Goal: Entertainment & Leisure: Consume media (video, audio)

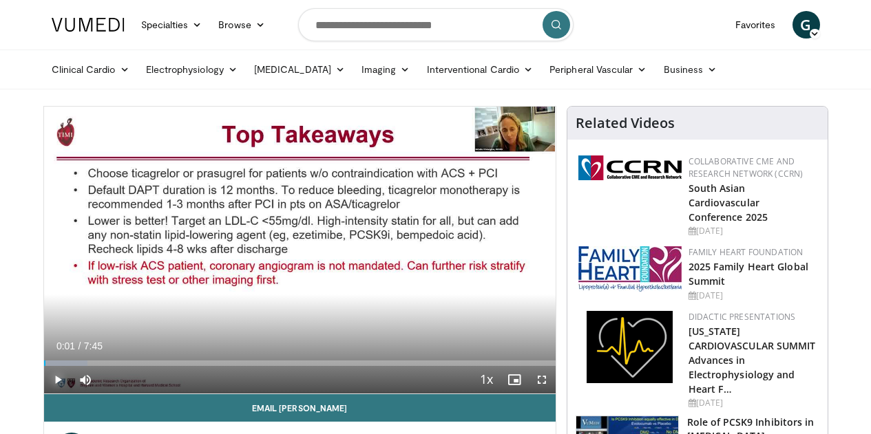
click at [44, 394] on span "Video Player" at bounding box center [58, 380] width 28 height 28
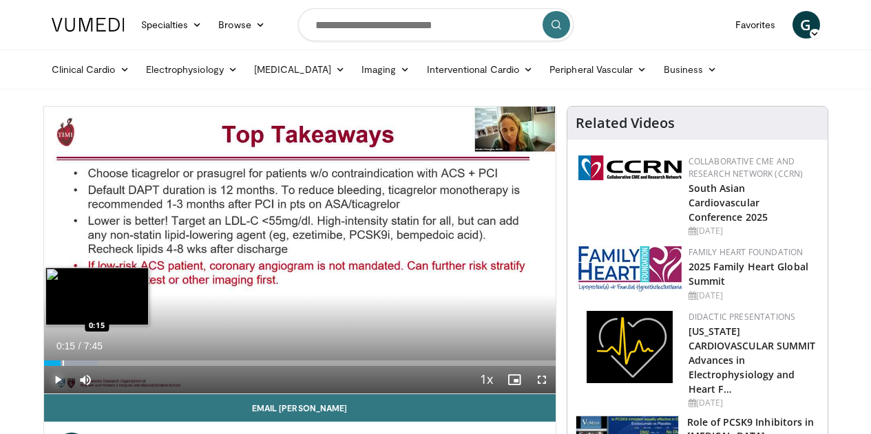
click at [63, 366] on div "Progress Bar" at bounding box center [63, 364] width 1 height 6
click at [74, 366] on div "Progress Bar" at bounding box center [74, 364] width 1 height 6
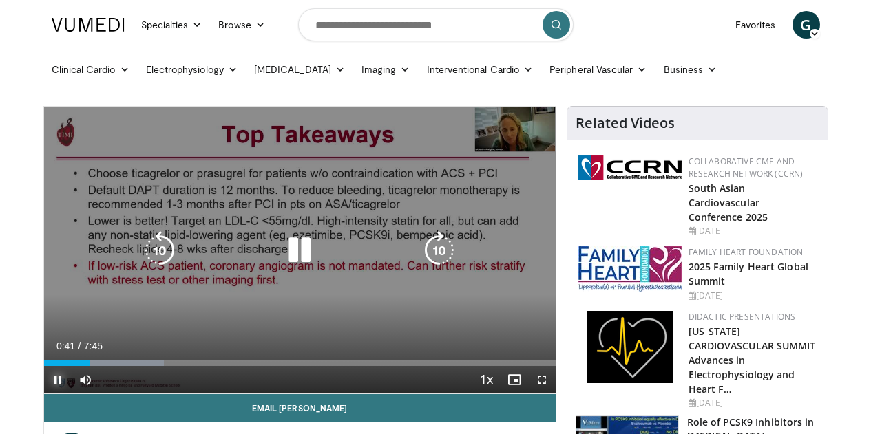
click at [65, 366] on div "Loaded : 23.44% 0:41 0:44" at bounding box center [299, 364] width 511 height 6
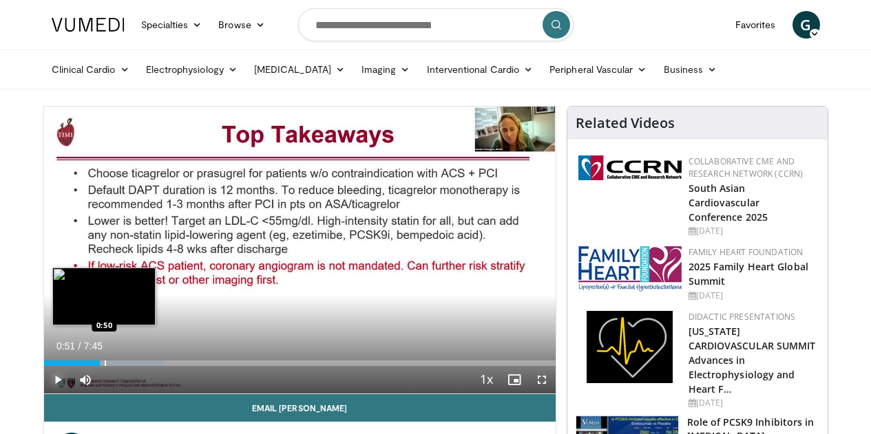
click at [105, 366] on div "Progress Bar" at bounding box center [105, 364] width 1 height 6
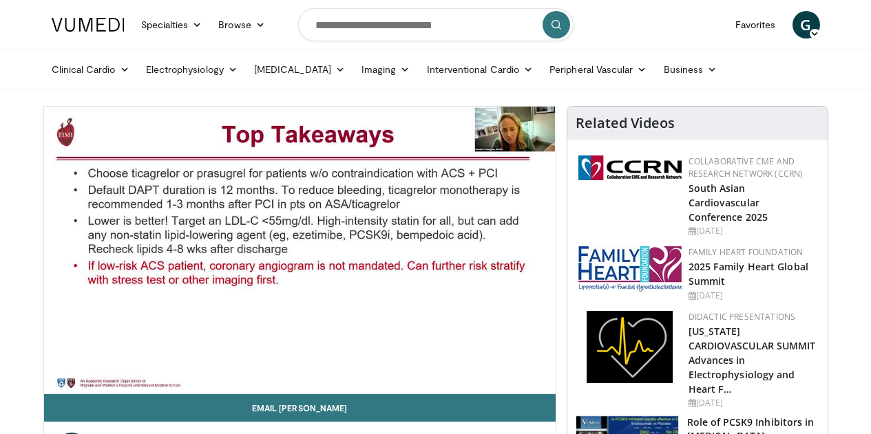
click at [98, 390] on video-js "**********" at bounding box center [299, 251] width 511 height 288
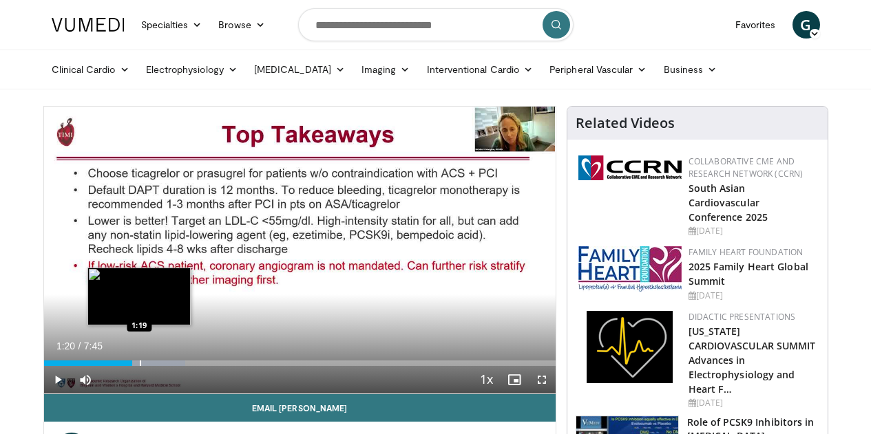
click at [140, 366] on div "Progress Bar" at bounding box center [140, 364] width 1 height 6
click at [151, 366] on div "Progress Bar" at bounding box center [151, 364] width 1 height 6
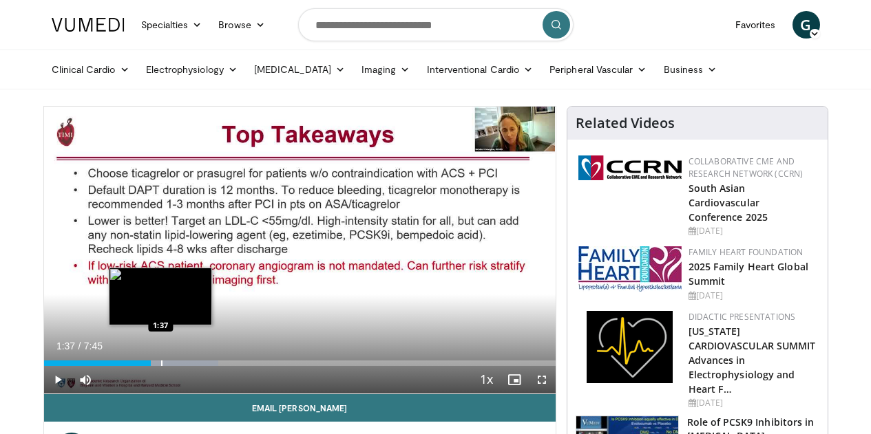
click at [126, 366] on div "Loaded : 34.10% 1:37 1:37" at bounding box center [299, 364] width 511 height 6
click at [138, 366] on div "Loaded : 34.10% 1:38 1:47" at bounding box center [299, 364] width 511 height 6
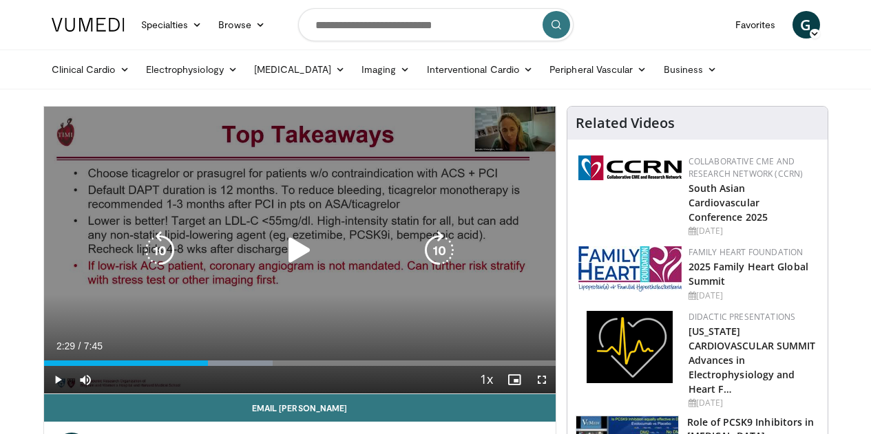
click at [188, 366] on div "Progress Bar" at bounding box center [220, 364] width 106 height 6
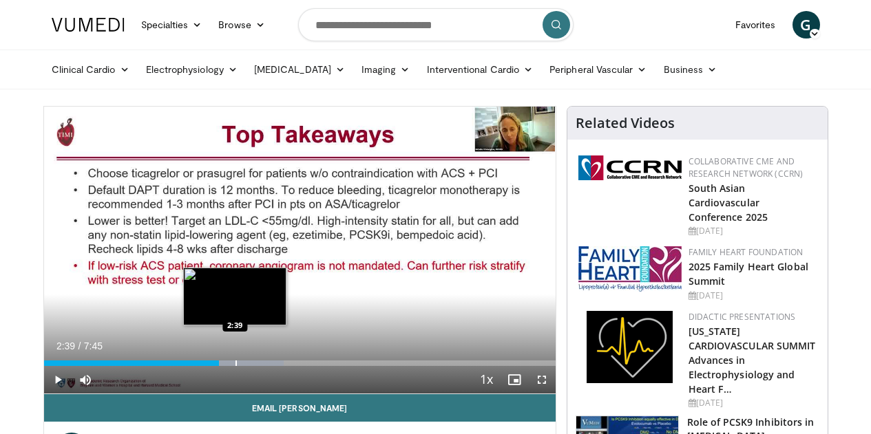
click at [235, 366] on div "Progress Bar" at bounding box center [235, 364] width 1 height 6
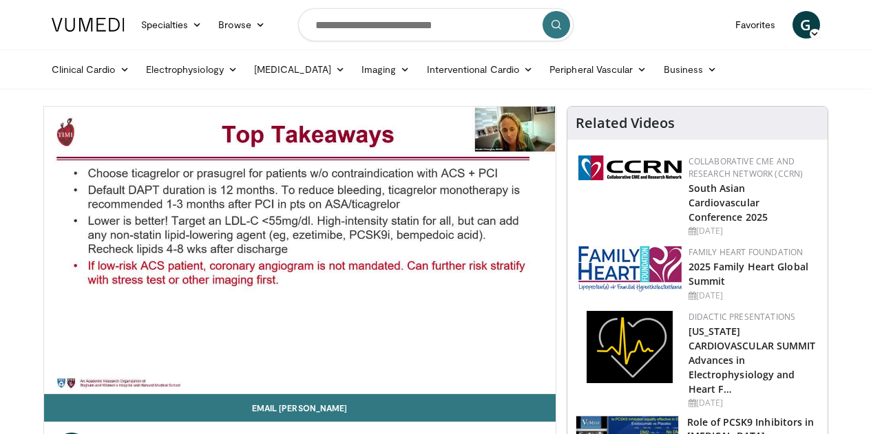
click at [217, 388] on video-js "**********" at bounding box center [299, 251] width 511 height 288
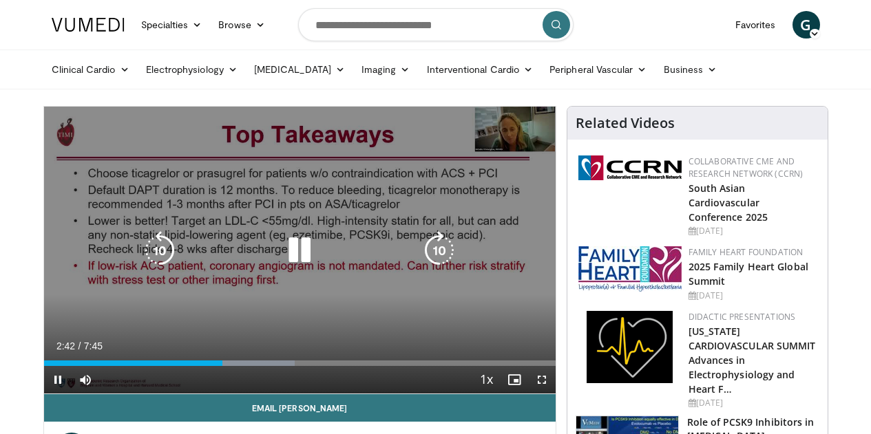
click at [217, 366] on div "Loaded : 49.02% 2:42 2:53" at bounding box center [299, 364] width 511 height 6
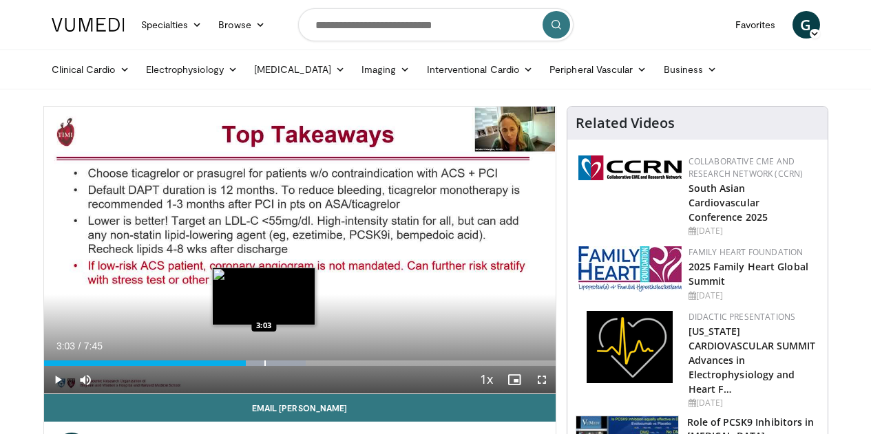
click at [229, 366] on div "Loaded : 51.16% 3:03 3:03" at bounding box center [299, 364] width 511 height 6
click at [284, 366] on div "Progress Bar" at bounding box center [284, 364] width 1 height 6
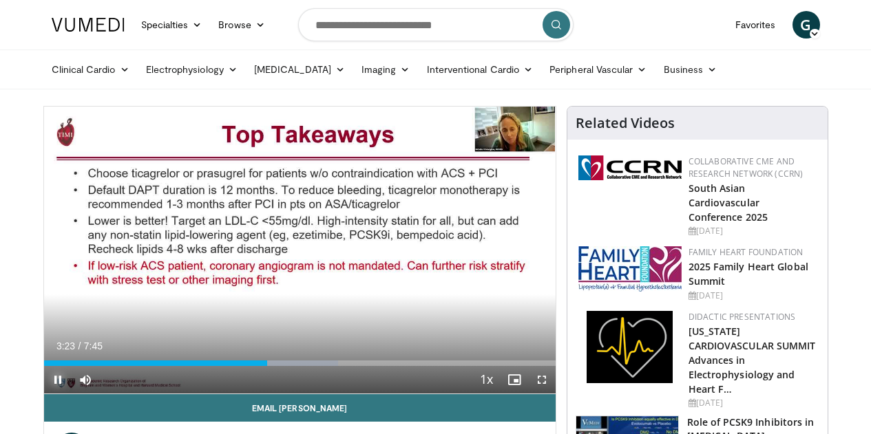
click at [44, 394] on span "Video Player" at bounding box center [58, 380] width 28 height 28
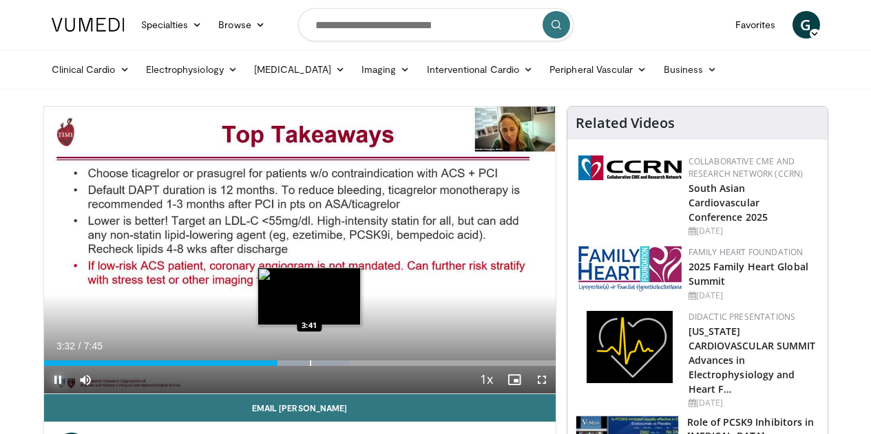
click at [310, 366] on div "Progress Bar" at bounding box center [310, 364] width 1 height 6
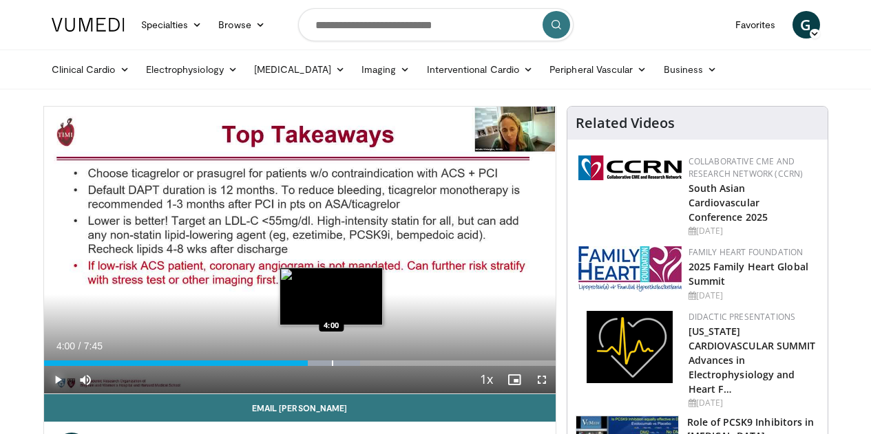
click at [332, 366] on div "Progress Bar" at bounding box center [332, 364] width 1 height 6
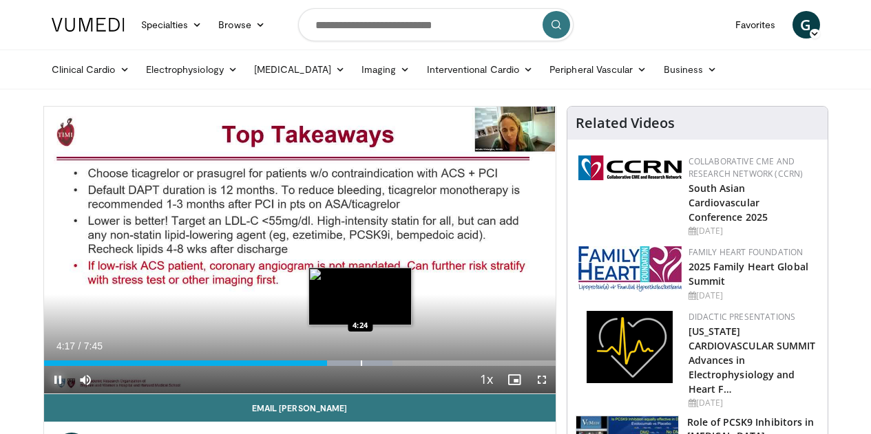
click at [361, 366] on div "Progress Bar" at bounding box center [361, 364] width 1 height 6
click at [341, 366] on div "Progress Bar" at bounding box center [353, 364] width 100 height 6
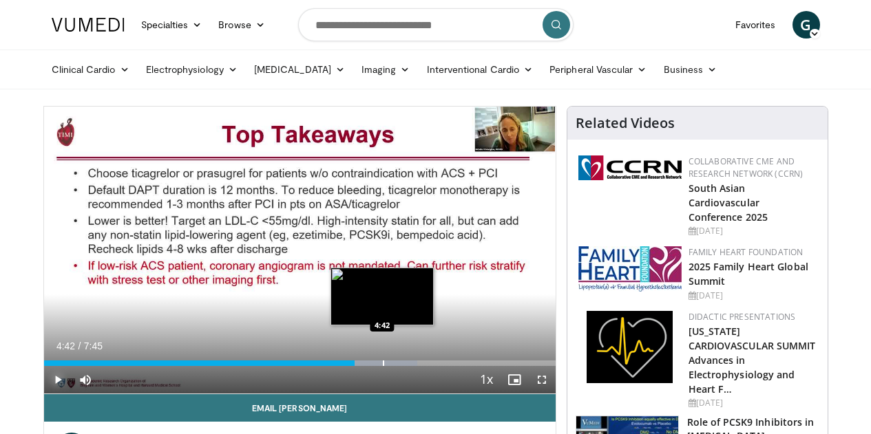
click at [348, 366] on div "Loaded : 73.08% 4:42 4:42" at bounding box center [299, 364] width 511 height 6
click at [390, 366] on div "Progress Bar" at bounding box center [390, 364] width 1 height 6
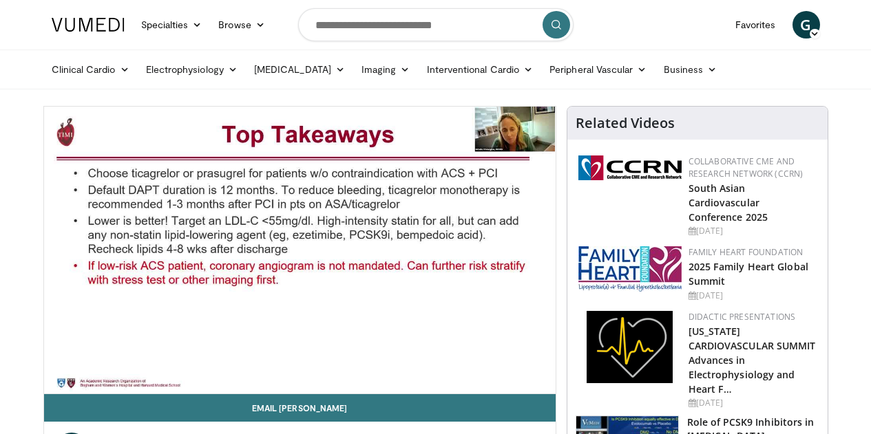
click at [365, 388] on div "10 seconds Tap to unmute" at bounding box center [299, 250] width 511 height 287
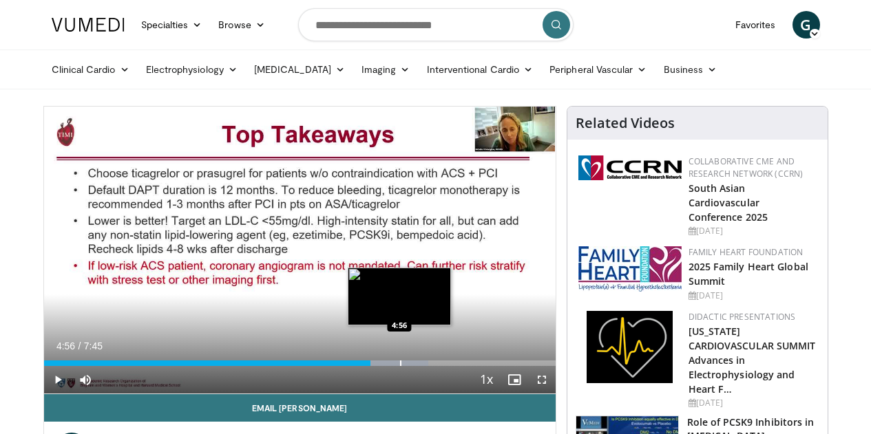
click at [400, 366] on div "Progress Bar" at bounding box center [400, 364] width 1 height 6
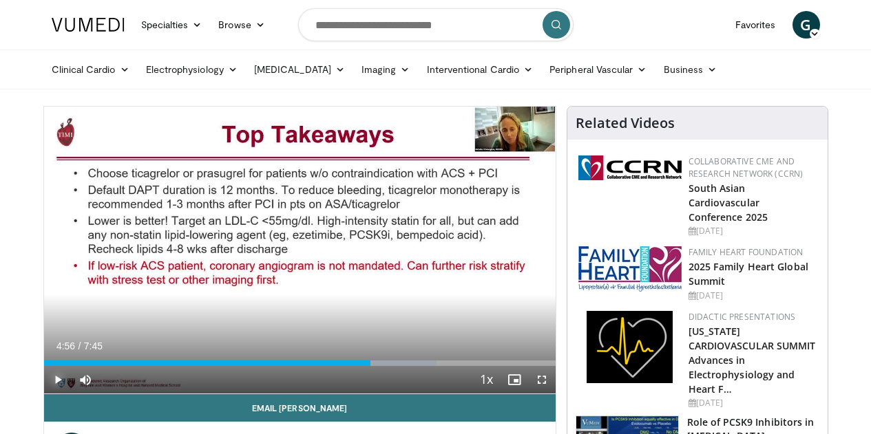
click at [44, 394] on span "Video Player" at bounding box center [58, 380] width 28 height 28
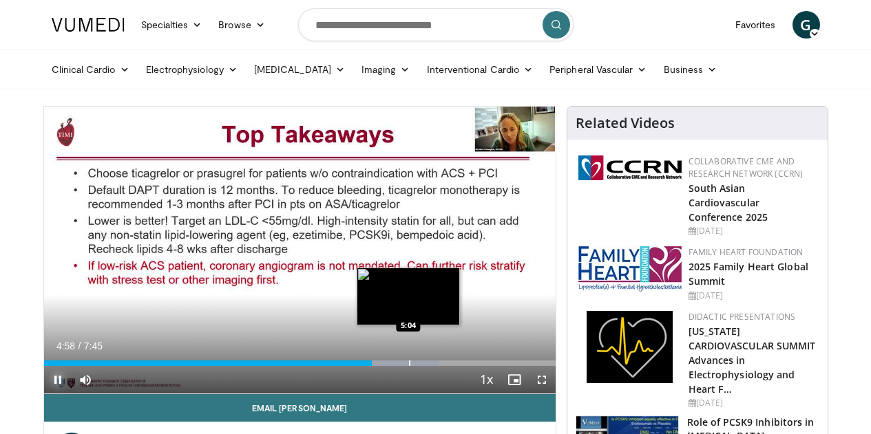
click at [375, 366] on div "Progress Bar" at bounding box center [388, 364] width 101 height 6
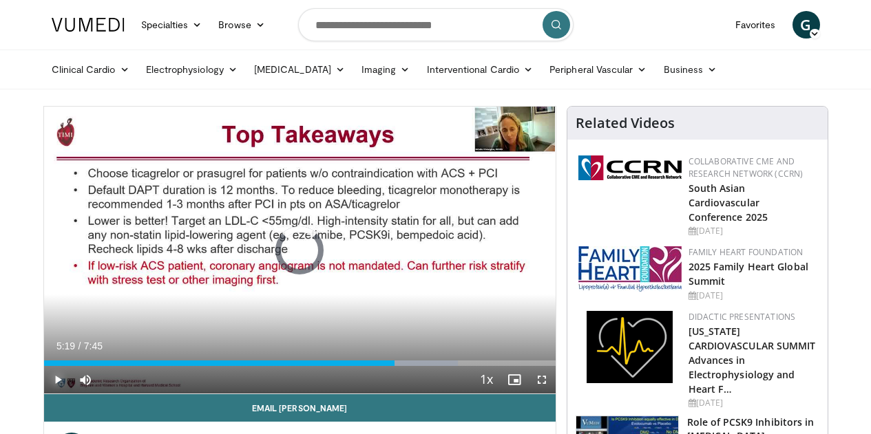
click at [427, 366] on div "Progress Bar" at bounding box center [427, 364] width 1 height 6
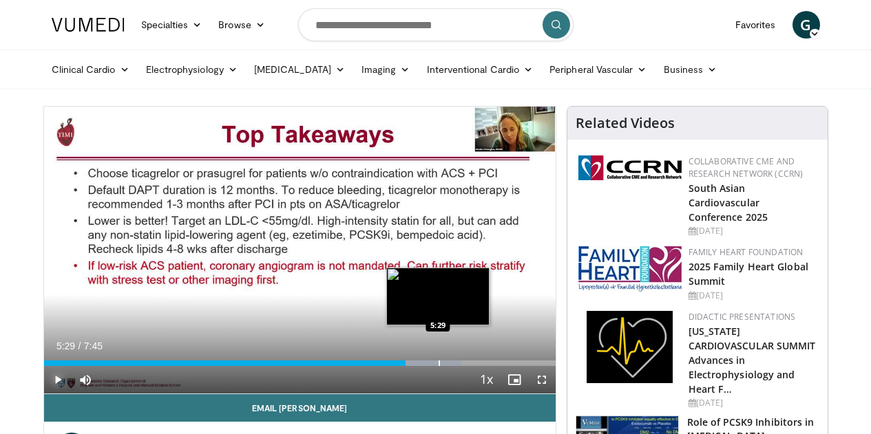
click at [438, 366] on div "Progress Bar" at bounding box center [438, 364] width 1 height 6
click at [418, 366] on div "Loaded : 85.27% 5:33 5:41" at bounding box center [299, 364] width 511 height 6
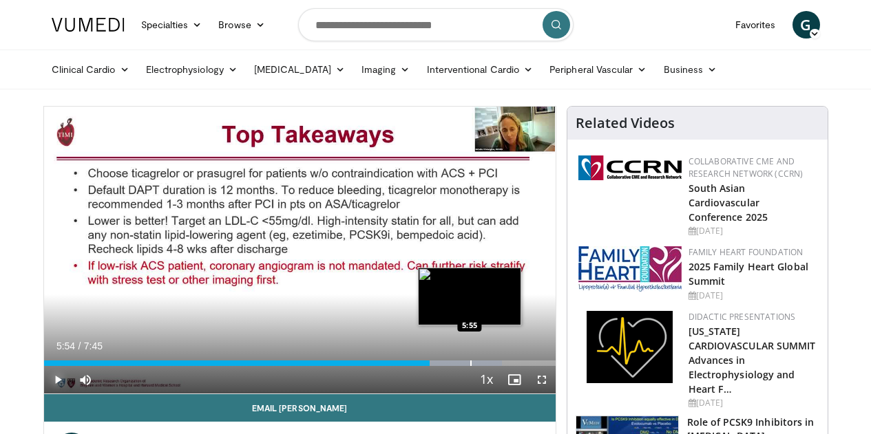
click at [435, 366] on div "Progress Bar" at bounding box center [450, 364] width 104 height 6
click at [487, 366] on div "Progress Bar" at bounding box center [487, 364] width 1 height 6
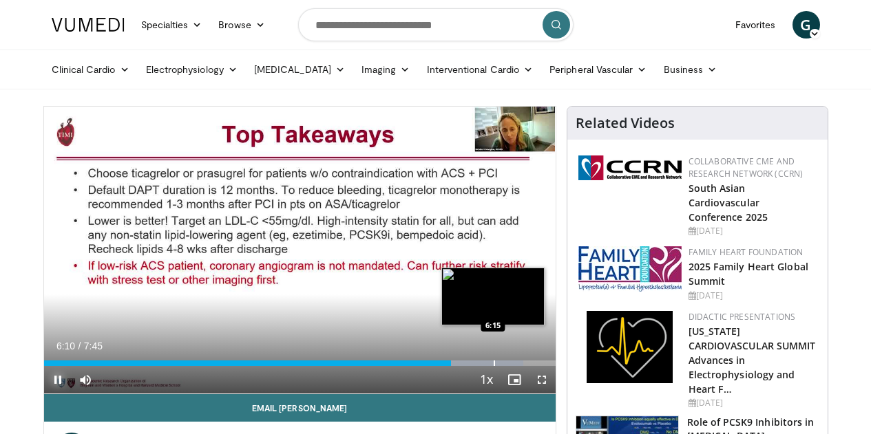
click at [458, 366] on div "Progress Bar" at bounding box center [472, 364] width 104 height 6
click at [500, 366] on div "Progress Bar" at bounding box center [500, 364] width 1 height 6
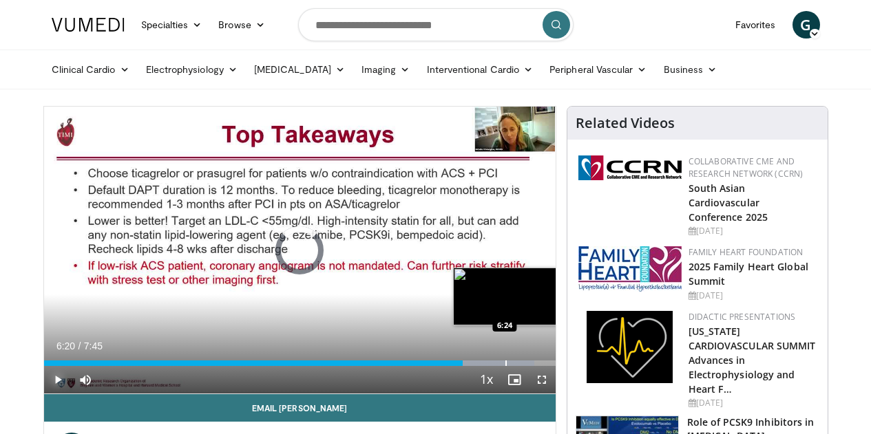
click at [470, 366] on div "Loaded : 95.93% 6:20 6:24" at bounding box center [299, 364] width 511 height 6
click at [511, 366] on div "Progress Bar" at bounding box center [511, 364] width 1 height 6
click at [518, 366] on div "Progress Bar" at bounding box center [518, 364] width 1 height 6
click at [490, 366] on div "Loaded : 98.07% 6:41 6:41" at bounding box center [299, 364] width 511 height 6
click at [507, 366] on div "Loaded : 100.00% 6:51 6:55" at bounding box center [299, 364] width 511 height 6
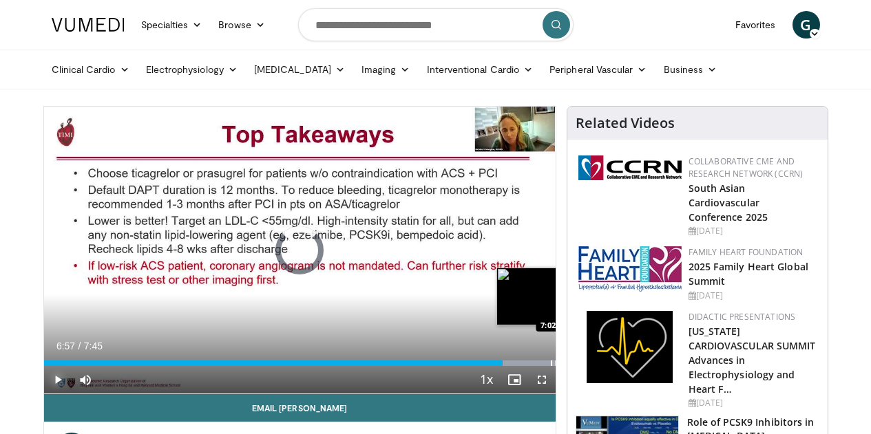
click at [515, 366] on div "Progress Bar" at bounding box center [504, 364] width 103 height 6
click at [562, 366] on div "Progress Bar" at bounding box center [562, 364] width 1 height 6
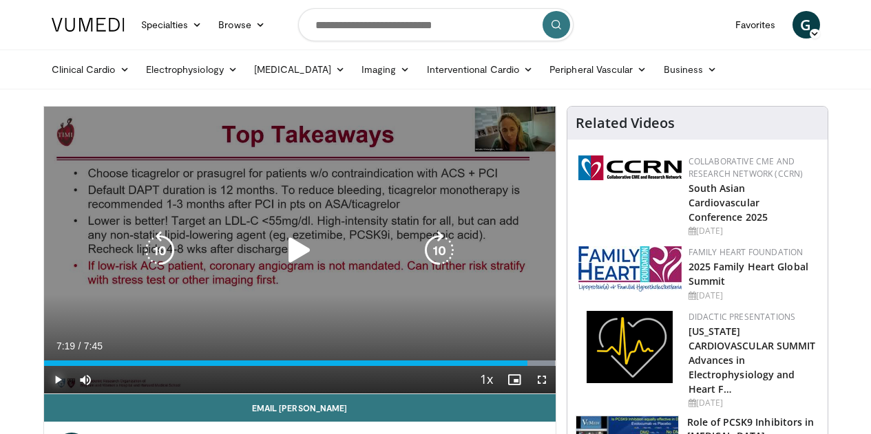
click at [536, 366] on div "Progress Bar" at bounding box center [504, 364] width 103 height 6
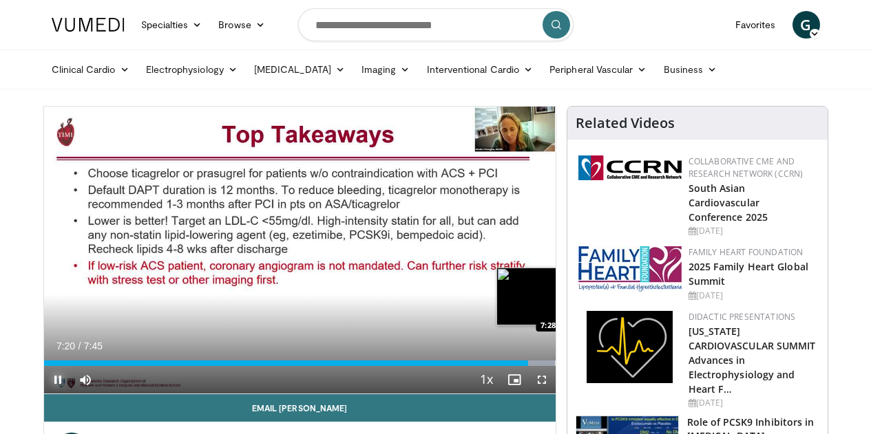
click at [548, 366] on div "Progress Bar" at bounding box center [504, 364] width 103 height 6
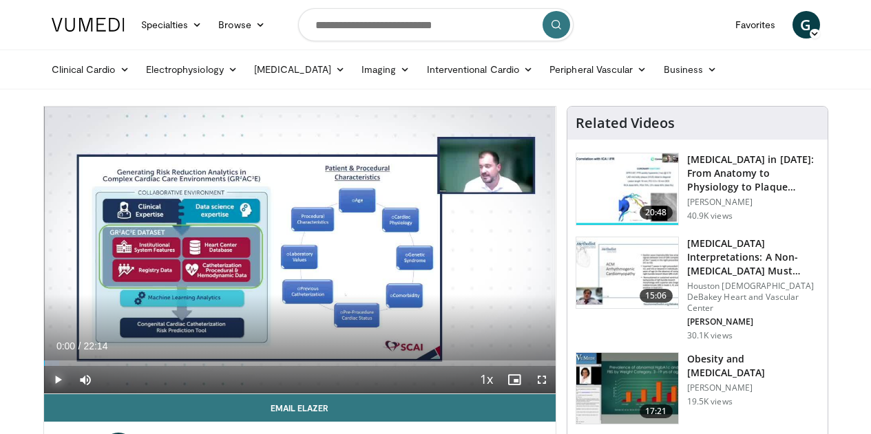
click at [44, 394] on span "Video Player" at bounding box center [58, 380] width 28 height 28
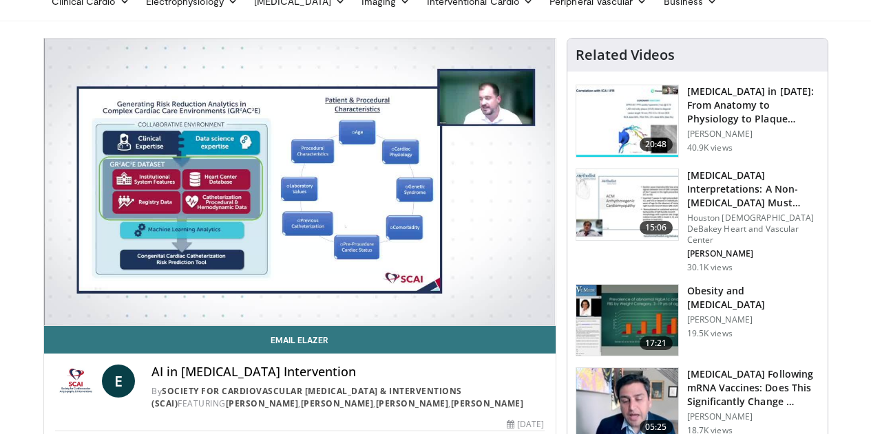
scroll to position [69, 0]
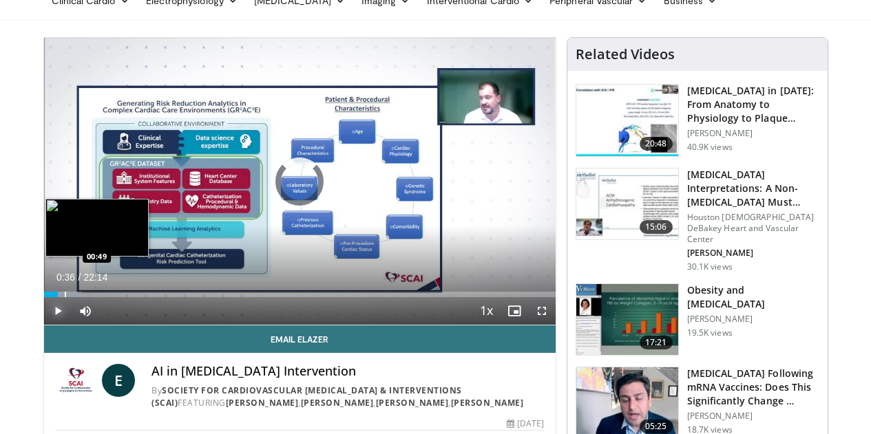
click at [45, 297] on div "Progress Bar" at bounding box center [63, 295] width 37 height 6
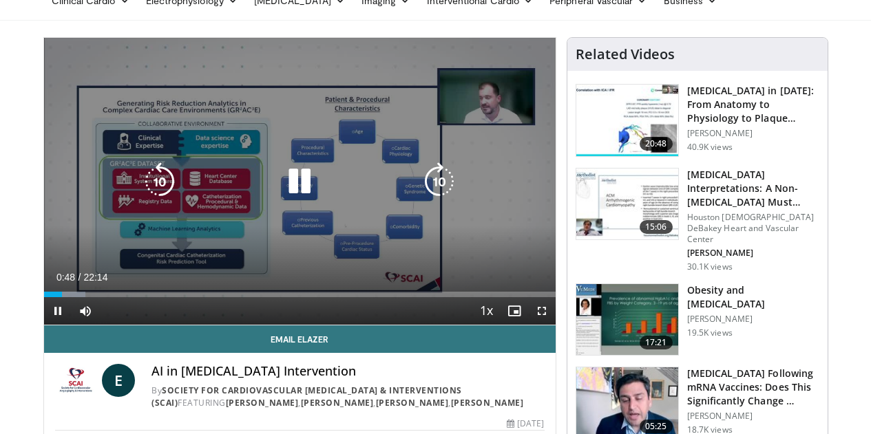
click at [44, 319] on video-js "**********" at bounding box center [299, 182] width 511 height 288
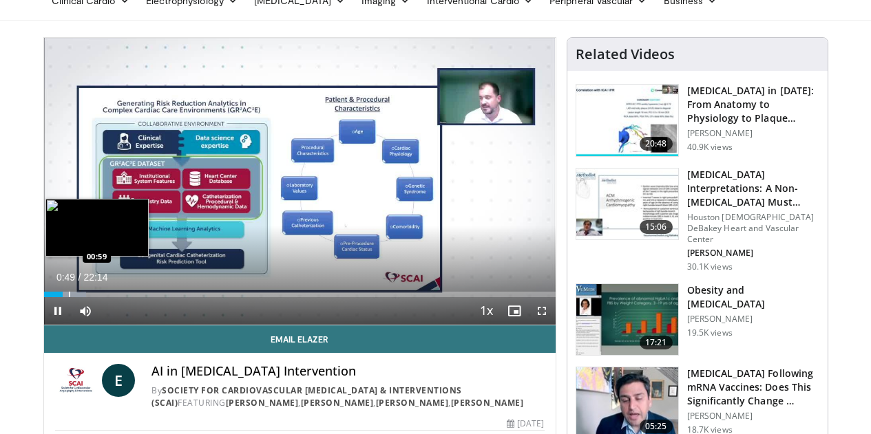
click at [51, 297] on div "Progress Bar" at bounding box center [68, 295] width 35 height 6
click at [88, 297] on div "Progress Bar" at bounding box center [88, 295] width 1 height 6
click at [101, 297] on div "Progress Bar" at bounding box center [101, 295] width 1 height 6
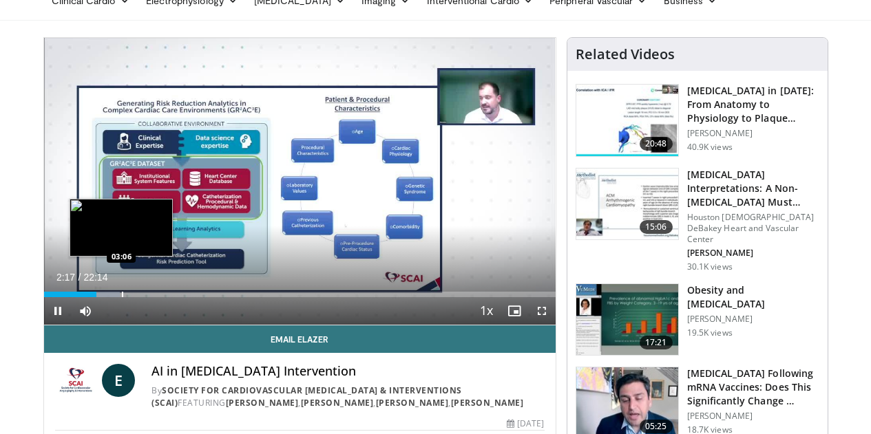
click at [122, 297] on div "Progress Bar" at bounding box center [122, 295] width 1 height 6
click at [101, 321] on div "10 seconds Tap to unmute" at bounding box center [299, 181] width 511 height 287
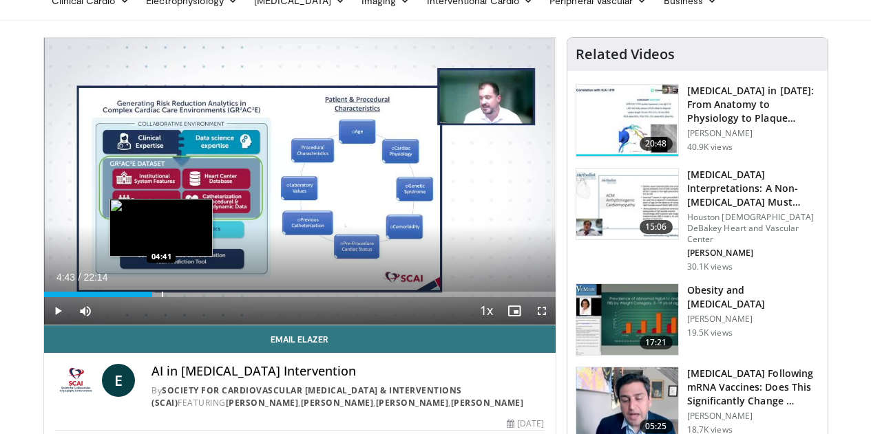
click at [162, 297] on div "Progress Bar" at bounding box center [162, 295] width 1 height 6
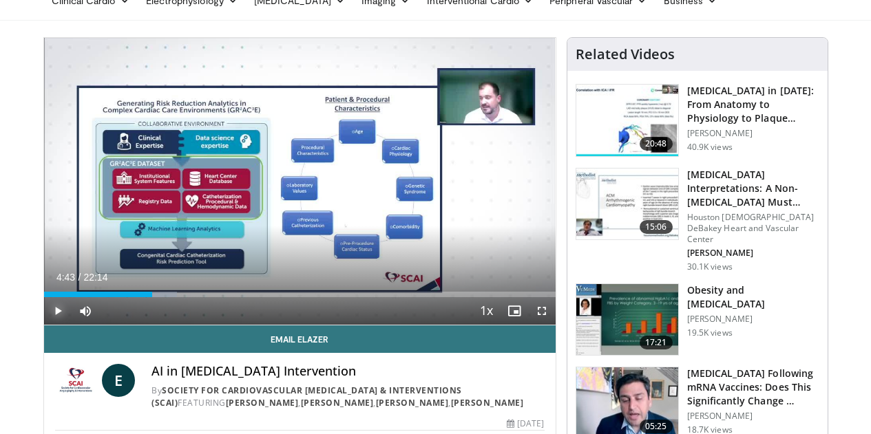
click at [44, 325] on span "Video Player" at bounding box center [58, 311] width 28 height 28
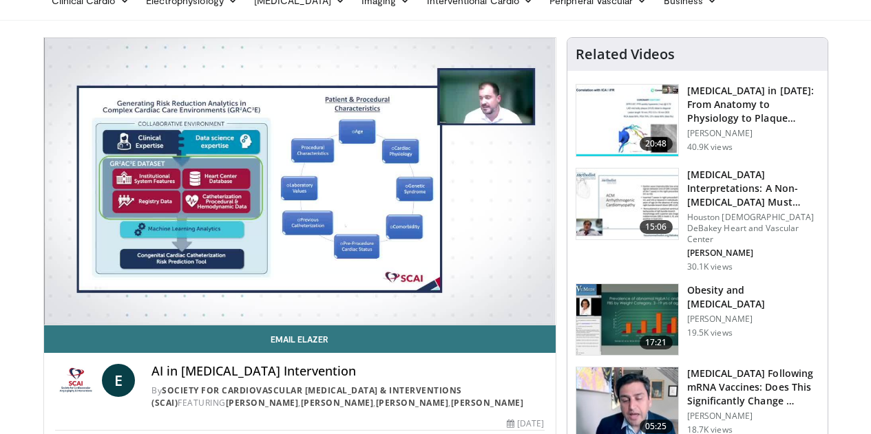
click at [140, 321] on div "10 seconds Tap to unmute" at bounding box center [299, 181] width 511 height 287
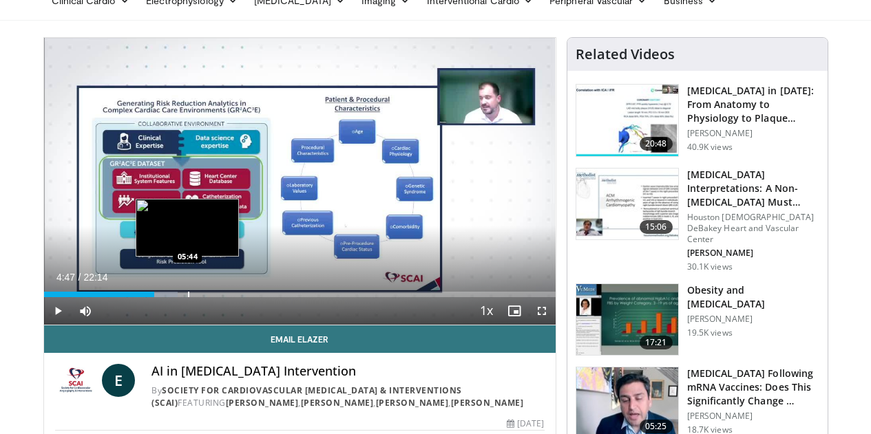
click at [153, 297] on div "Loaded : 26.24% 04:47 05:44" at bounding box center [299, 295] width 511 height 6
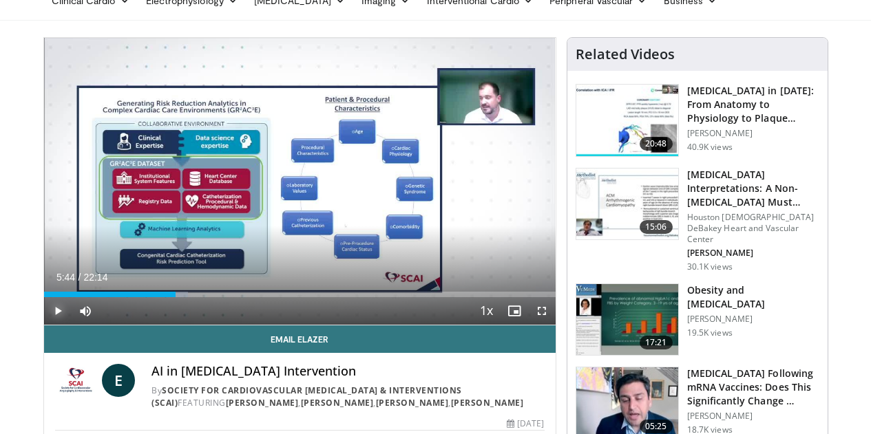
click at [44, 325] on span "Video Player" at bounding box center [58, 311] width 28 height 28
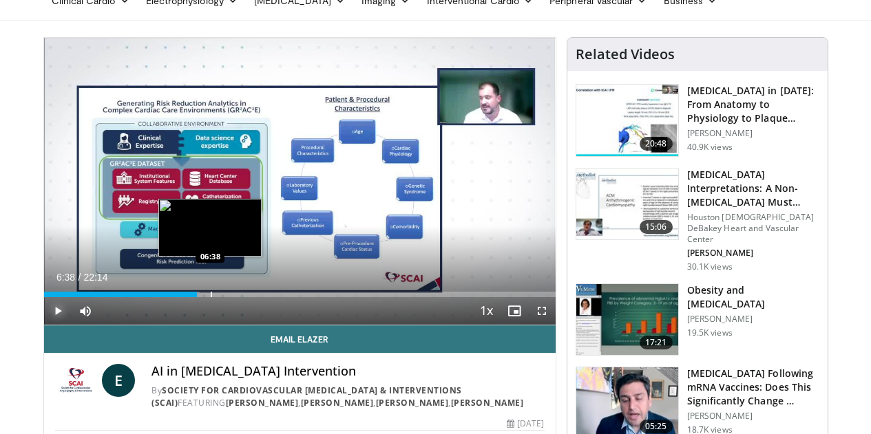
click at [211, 297] on div "Progress Bar" at bounding box center [211, 295] width 1 height 6
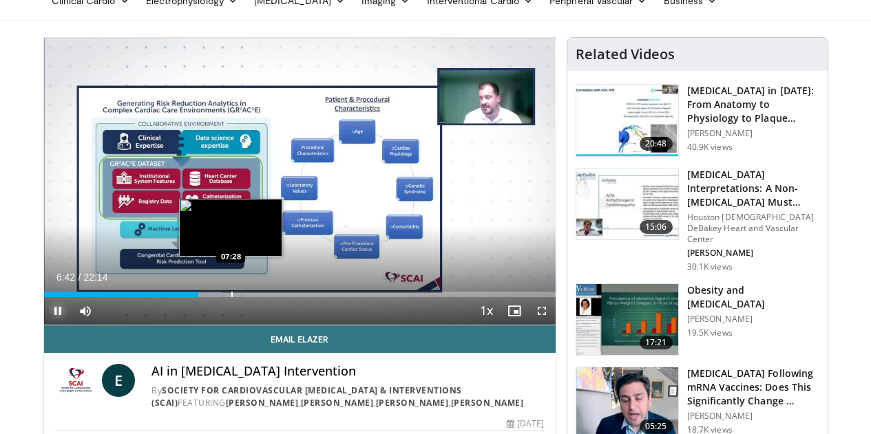
click at [196, 297] on div "Loaded : 34.92% 06:42 07:28" at bounding box center [299, 295] width 511 height 6
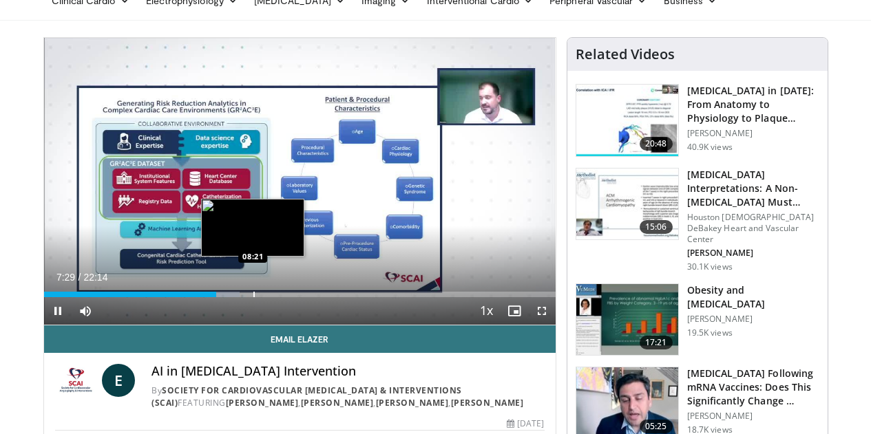
click at [218, 321] on video-js "**********" at bounding box center [299, 182] width 511 height 288
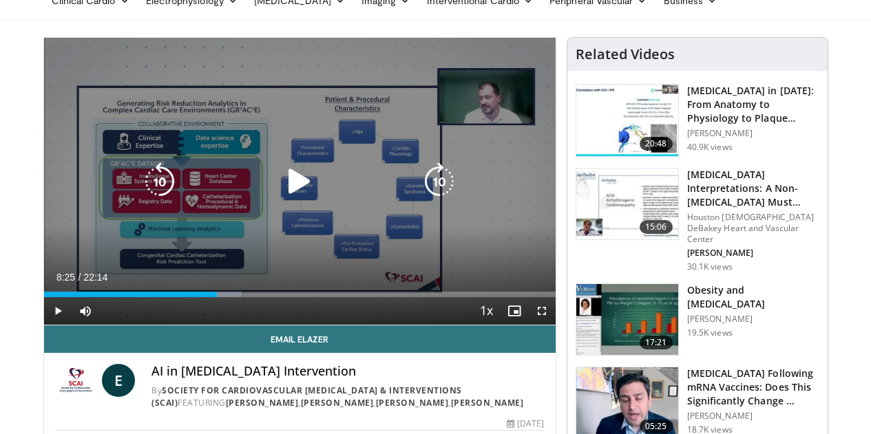
click at [220, 297] on div "Progress Bar" at bounding box center [224, 295] width 36 height 6
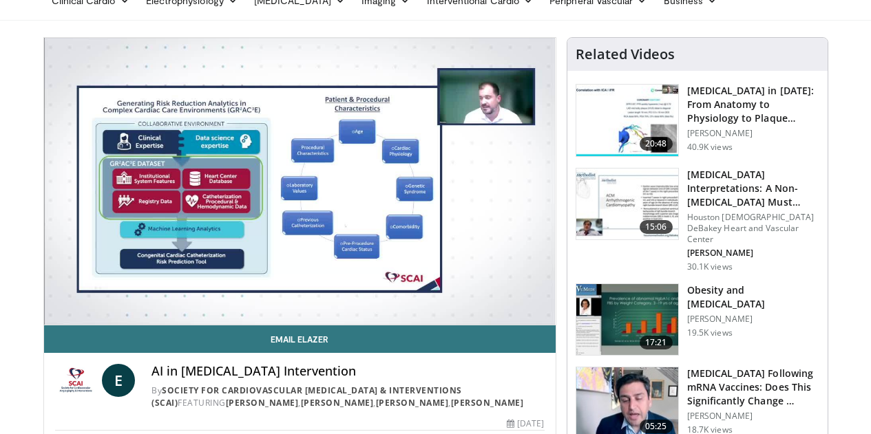
click at [237, 320] on div "10 seconds Tap to unmute" at bounding box center [299, 181] width 511 height 287
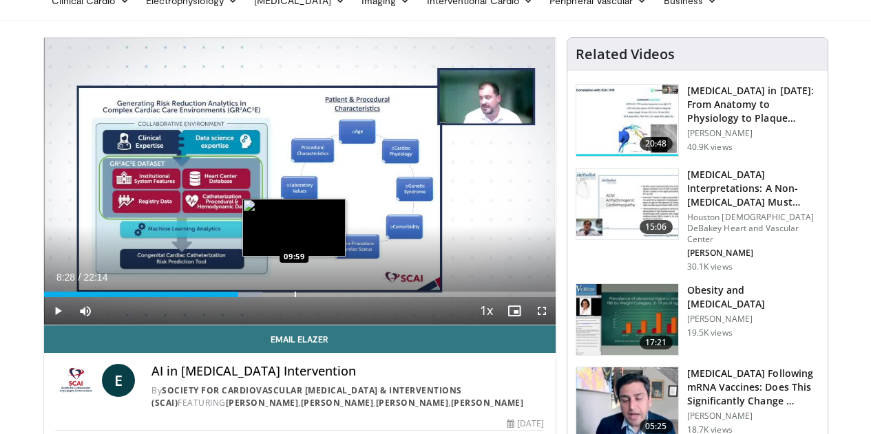
click at [295, 297] on div "Progress Bar" at bounding box center [295, 295] width 1 height 6
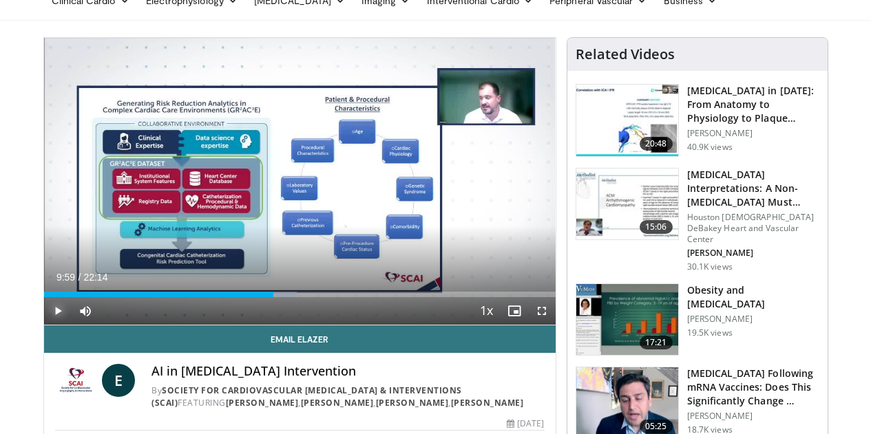
click at [44, 325] on span "Video Player" at bounding box center [58, 311] width 28 height 28
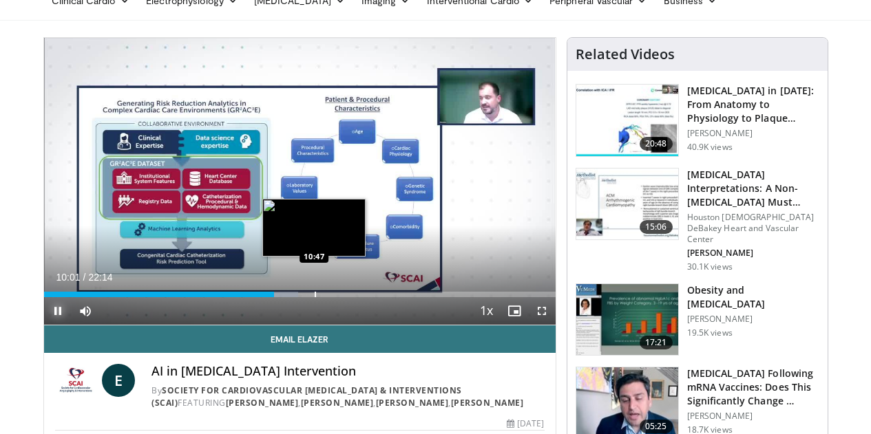
click at [315, 297] on div "Progress Bar" at bounding box center [315, 295] width 1 height 6
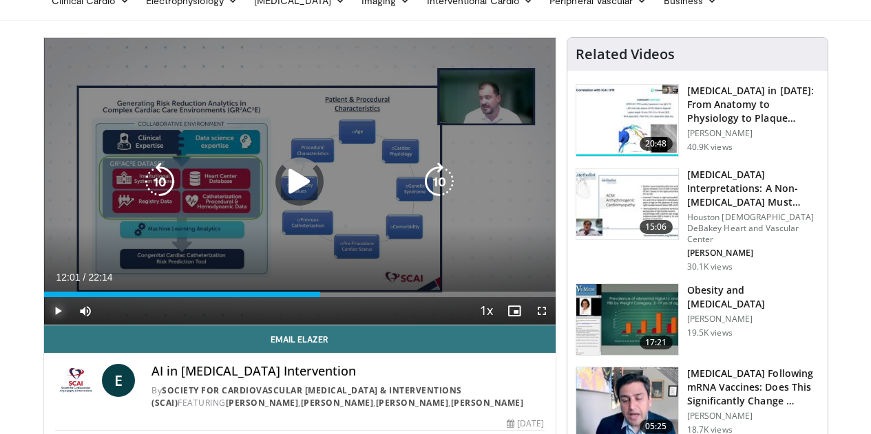
click at [310, 297] on div "Loaded : 53.49% 12:01 10:47" at bounding box center [299, 295] width 511 height 6
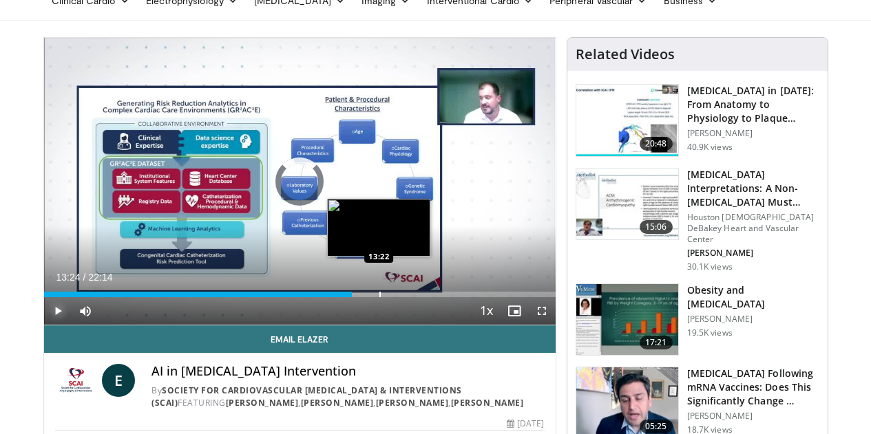
click at [379, 297] on div "Progress Bar" at bounding box center [379, 295] width 1 height 6
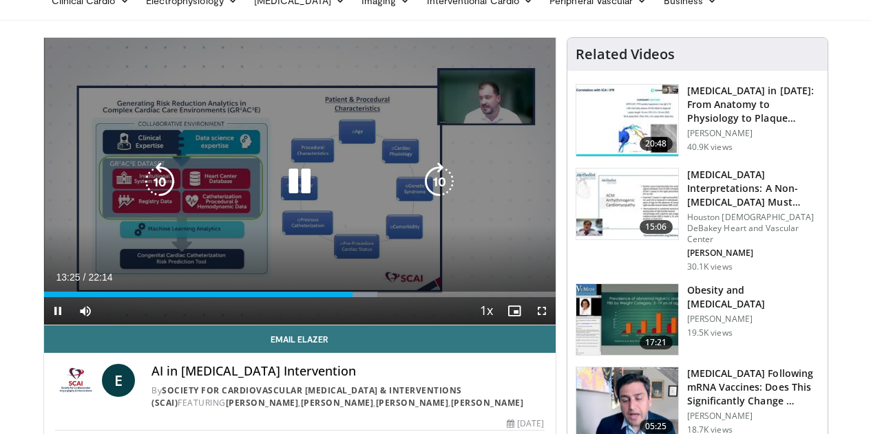
click at [371, 319] on video-js "**********" at bounding box center [299, 182] width 511 height 288
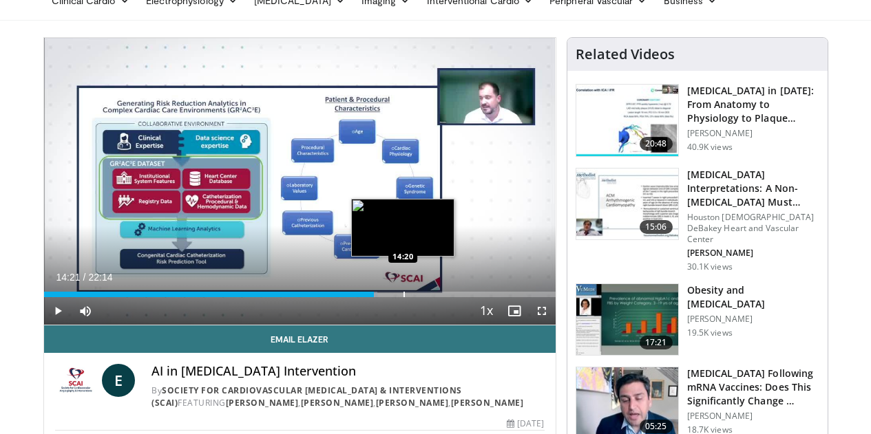
click at [403, 297] on div "Progress Bar" at bounding box center [403, 295] width 1 height 6
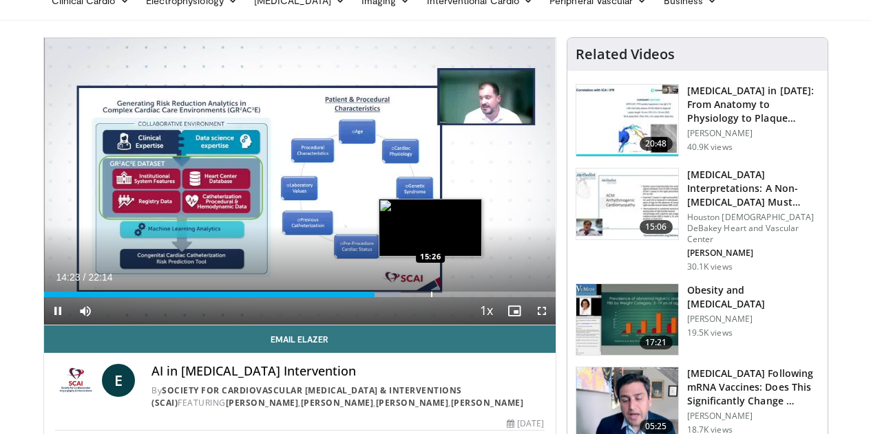
click at [431, 297] on div "Progress Bar" at bounding box center [431, 295] width 1 height 6
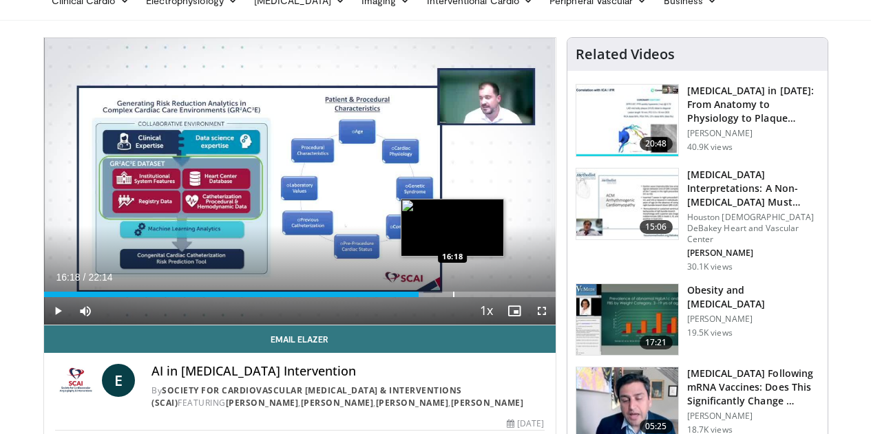
click at [453, 297] on div "Progress Bar" at bounding box center [453, 295] width 1 height 6
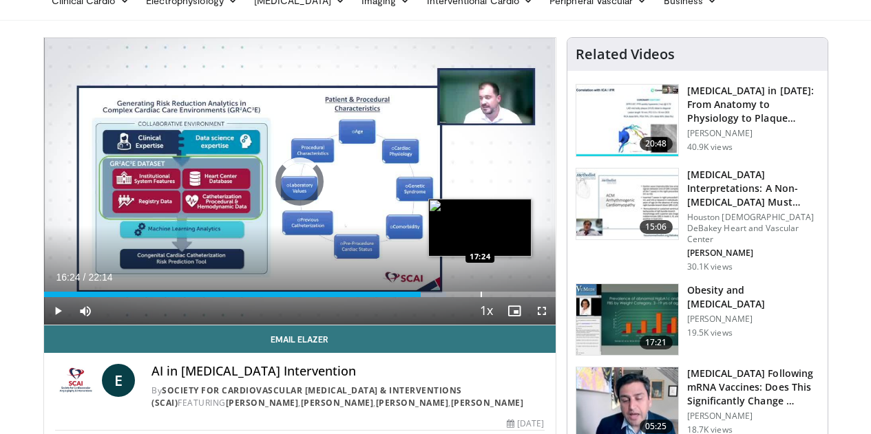
click at [480, 297] on div "Progress Bar" at bounding box center [480, 295] width 1 height 6
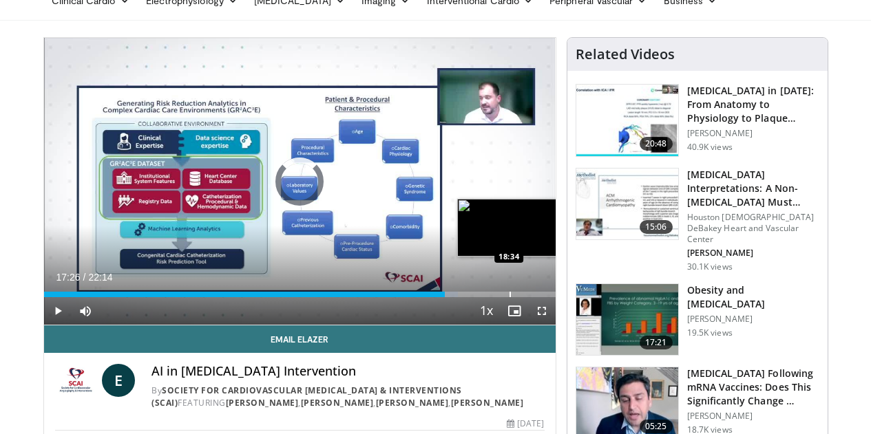
click at [474, 297] on div "Loaded : 80.99% 17:26 18:34" at bounding box center [299, 295] width 511 height 6
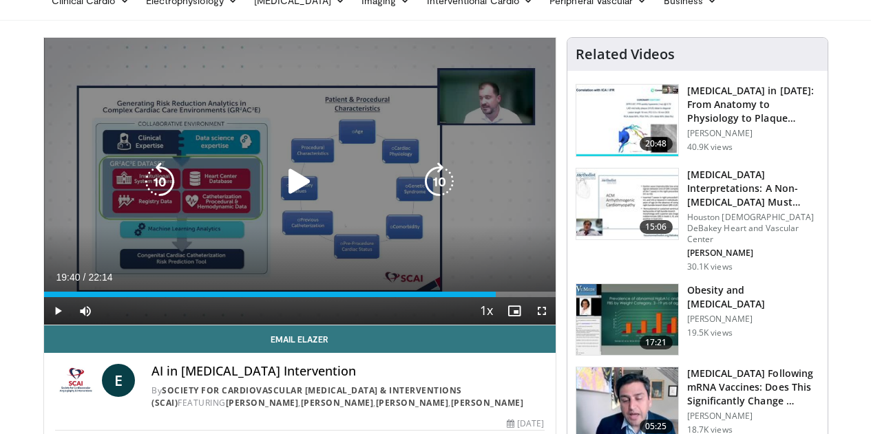
click at [502, 297] on div "Loaded : 88.42% 19:40 19:54" at bounding box center [299, 295] width 511 height 6
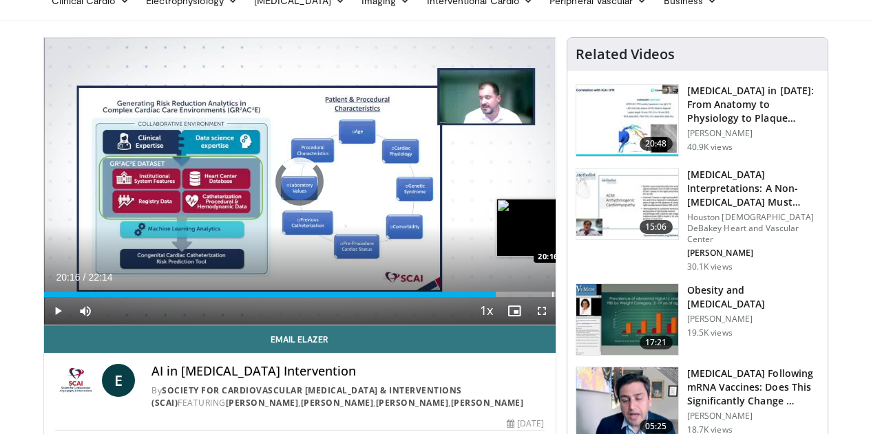
click at [552, 297] on div "Progress Bar" at bounding box center [552, 295] width 1 height 6
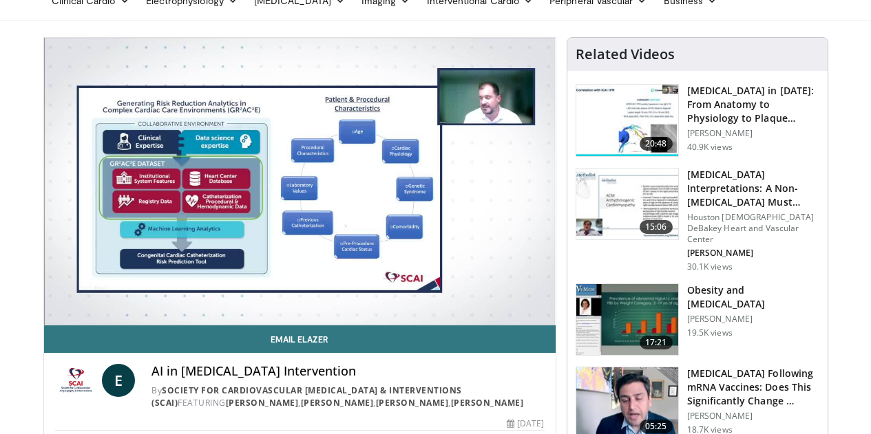
click at [530, 319] on div "10 seconds Tap to unmute" at bounding box center [299, 181] width 511 height 287
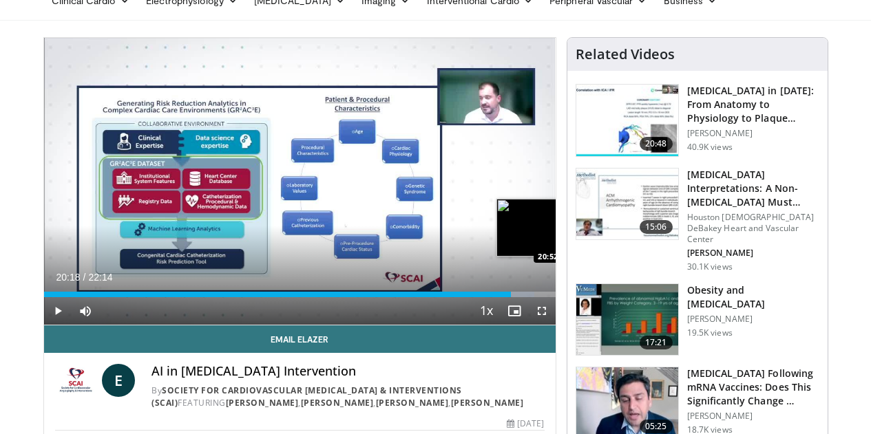
click at [567, 297] on div "Progress Bar" at bounding box center [567, 295] width 1 height 6
click at [44, 325] on span "Video Player" at bounding box center [58, 311] width 28 height 28
click at [545, 297] on div "Progress Bar" at bounding box center [532, 295] width 35 height 6
click at [589, 297] on div "Progress Bar" at bounding box center [589, 295] width 1 height 6
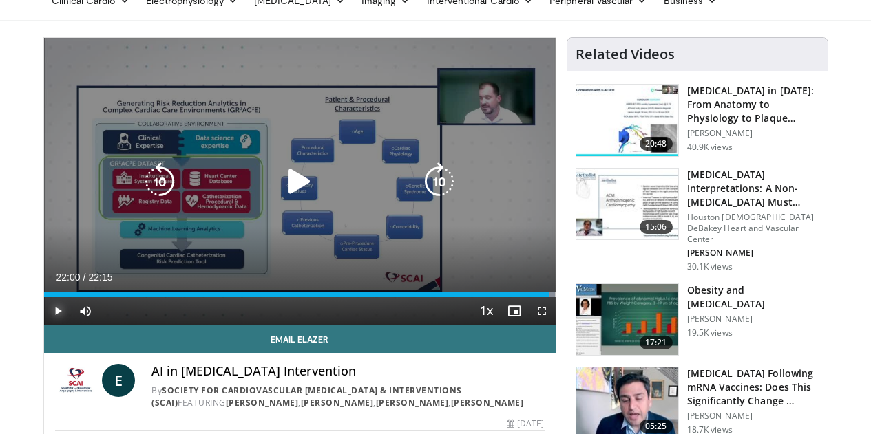
click at [555, 297] on div "Progress Bar" at bounding box center [539, 295] width 30 height 6
